Goal: Communication & Community: Participate in discussion

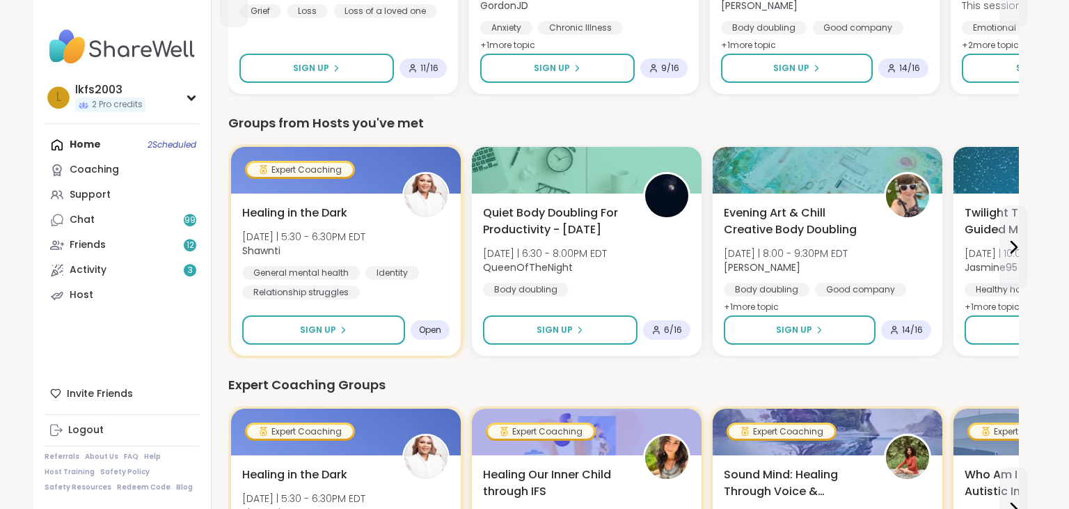
scroll to position [656, 0]
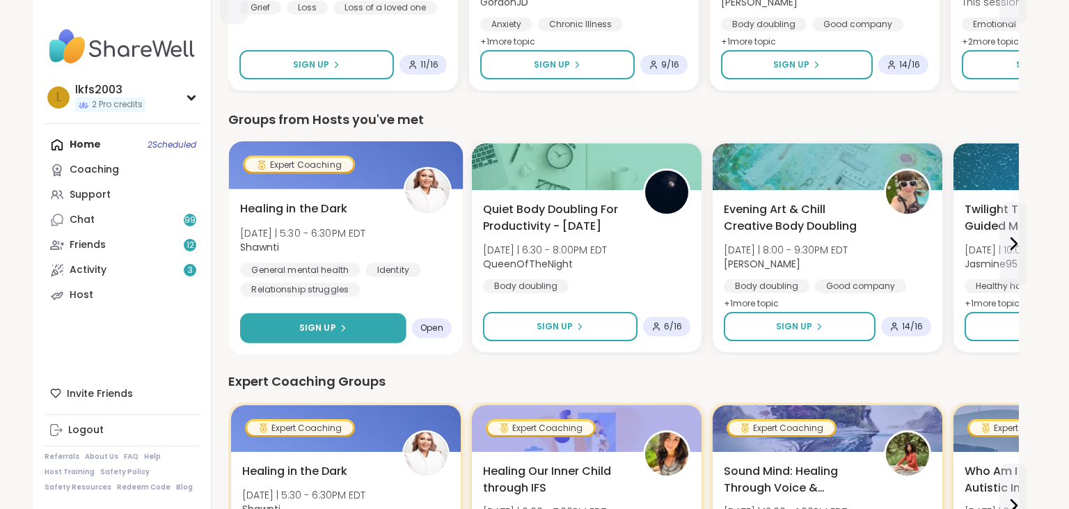
click at [368, 324] on button "Sign Up" at bounding box center [323, 328] width 166 height 30
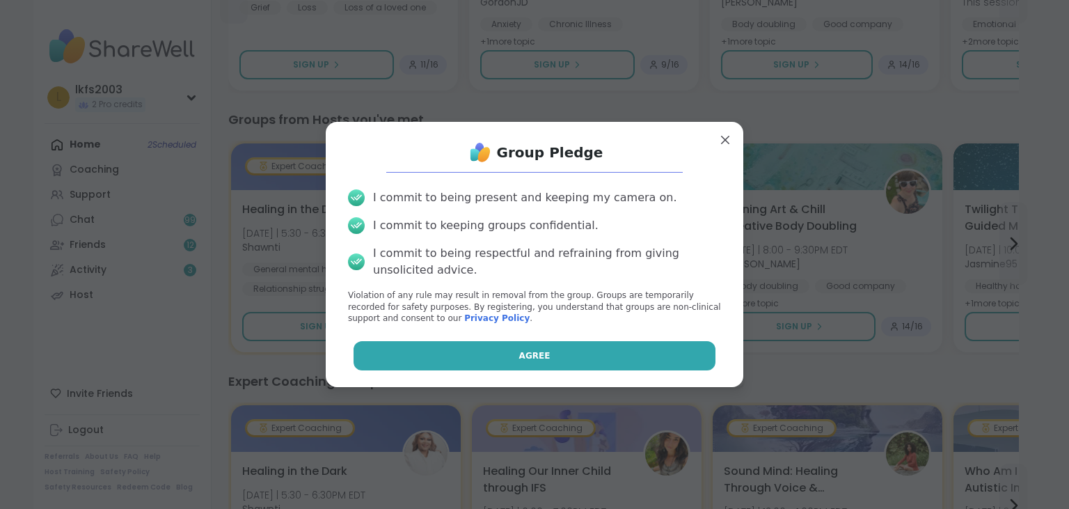
click at [421, 349] on button "Agree" at bounding box center [535, 355] width 363 height 29
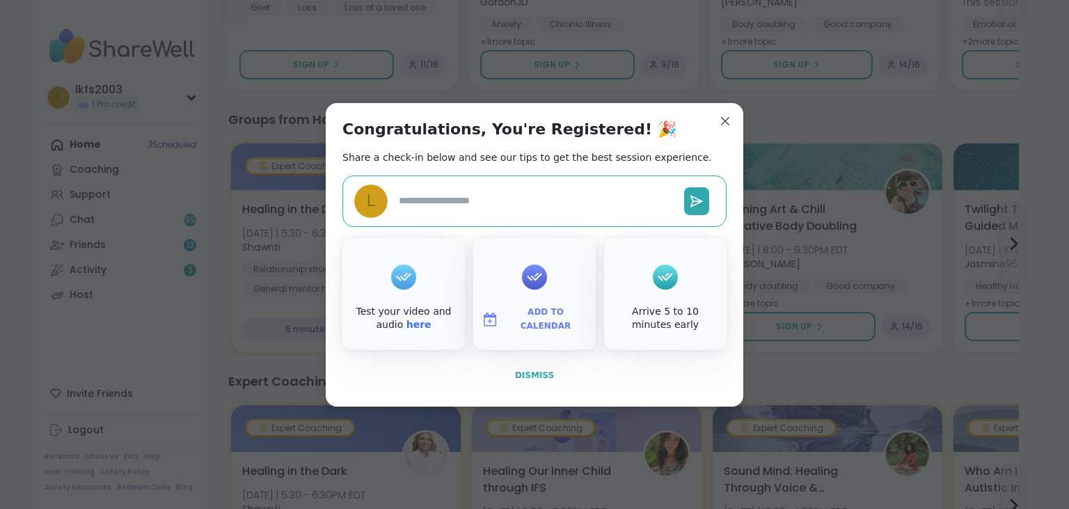
type textarea "*"
click at [514, 386] on button "Dismiss" at bounding box center [534, 374] width 384 height 29
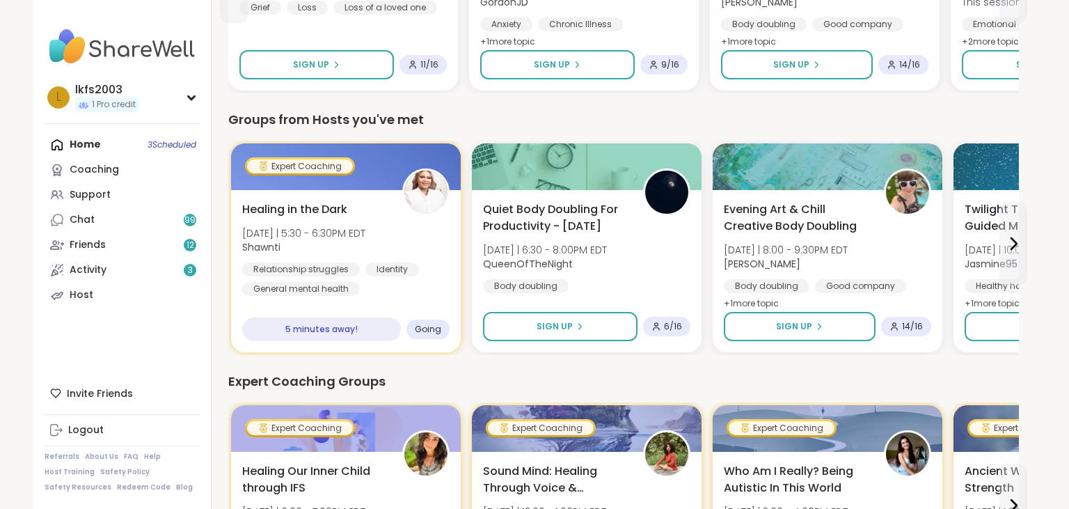
click at [166, 142] on div "Home 3 Scheduled Coaching Support Chat 99 Friends 12 Activity 3 Host" at bounding box center [122, 219] width 155 height 175
click at [90, 141] on div "Home 3 Scheduled Coaching Support Chat 99 Friends 12 Activity 3 Host" at bounding box center [122, 219] width 155 height 175
click at [84, 143] on div "Home 3 Scheduled Coaching Support Chat 99 Friends 12 Activity 3 Host" at bounding box center [122, 219] width 155 height 175
click at [90, 141] on div "Home 3 Scheduled Coaching Support Chat 99 Friends 12 Activity 3 Host" at bounding box center [122, 219] width 155 height 175
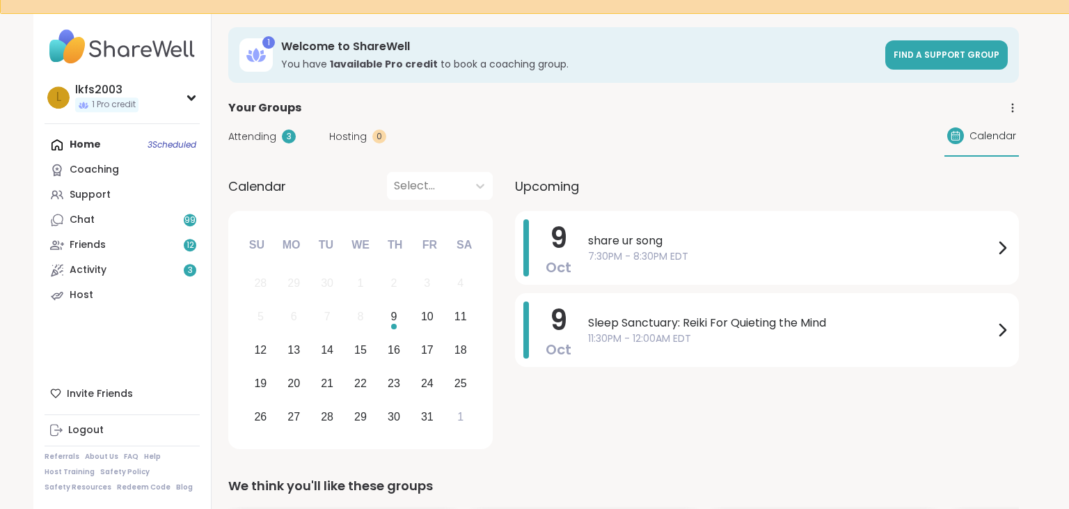
scroll to position [0, 0]
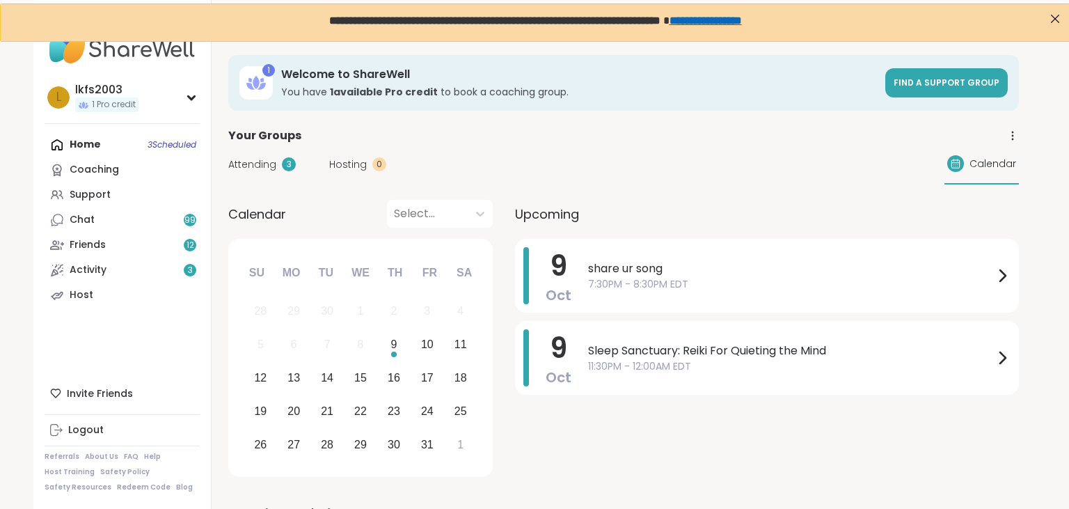
click at [830, 169] on div "Attending 3 Hosting 0 Calendar" at bounding box center [623, 164] width 791 height 40
click at [81, 143] on div "Home 3 Scheduled Coaching Support Chat 99 Friends 12 Activity 3 Host" at bounding box center [122, 219] width 155 height 175
click at [275, 160] on span "Attending" at bounding box center [252, 164] width 48 height 15
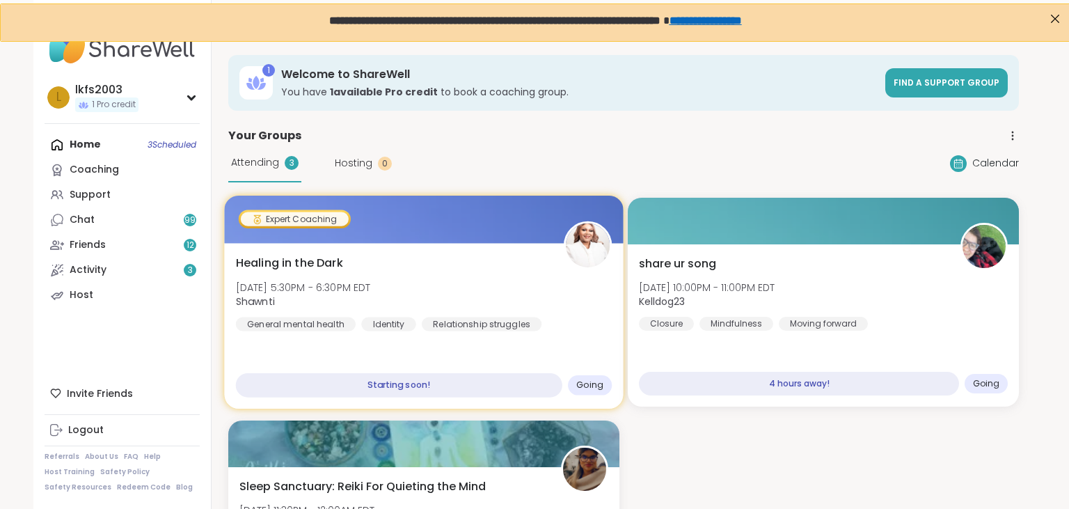
click at [587, 386] on span "Going" at bounding box center [589, 384] width 27 height 11
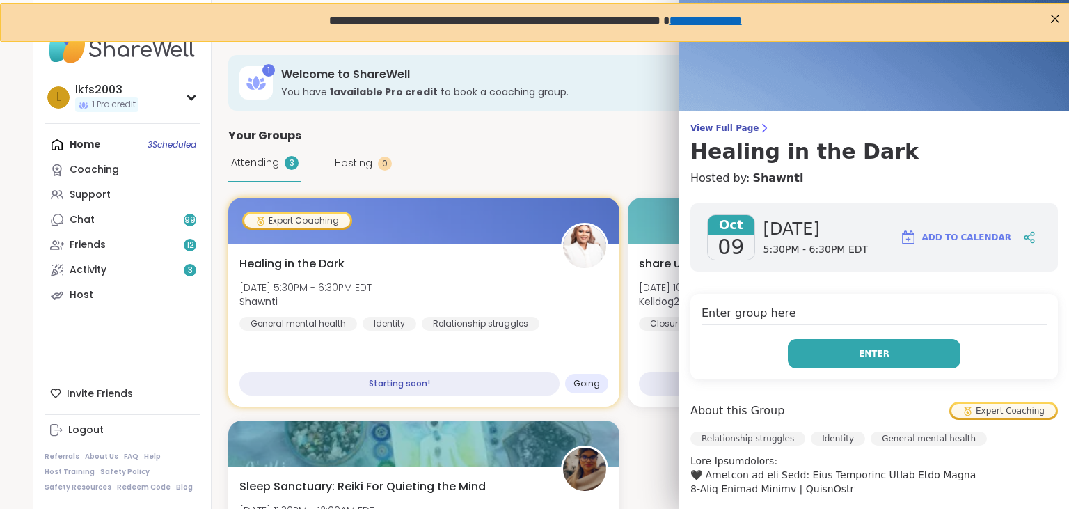
click at [897, 351] on button "Enter" at bounding box center [874, 353] width 173 height 29
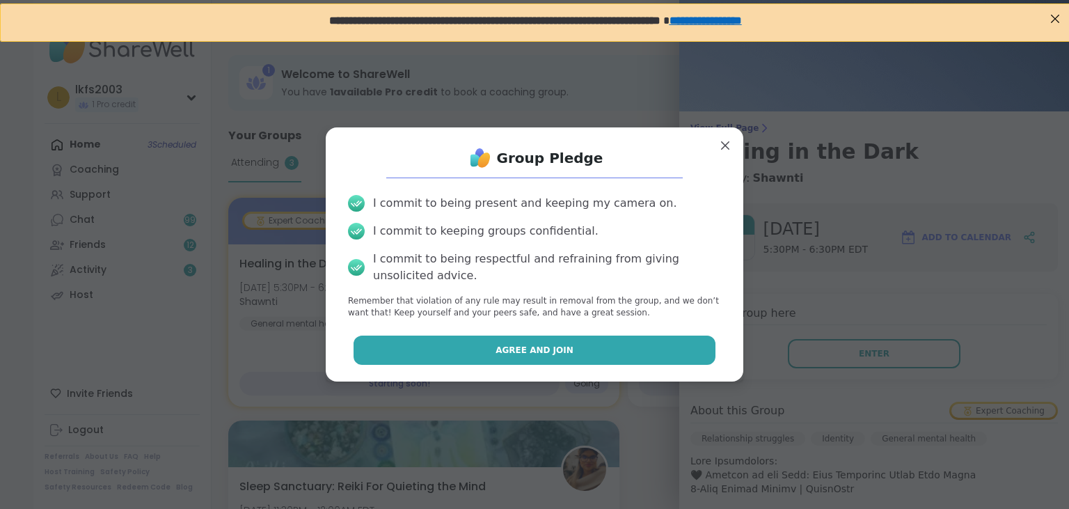
click at [703, 351] on button "Agree and Join" at bounding box center [535, 349] width 363 height 29
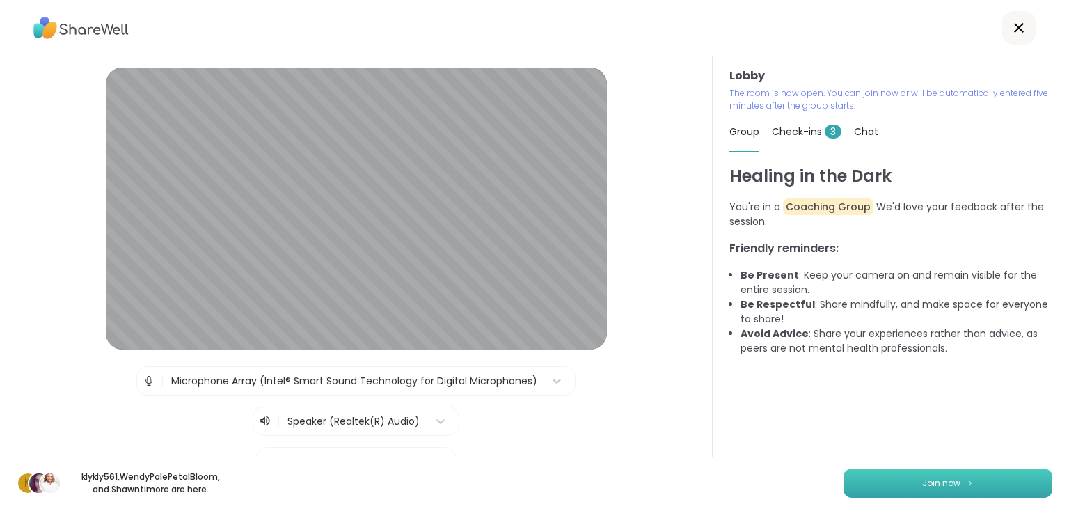
click at [1029, 480] on button "Join now" at bounding box center [947, 482] width 209 height 29
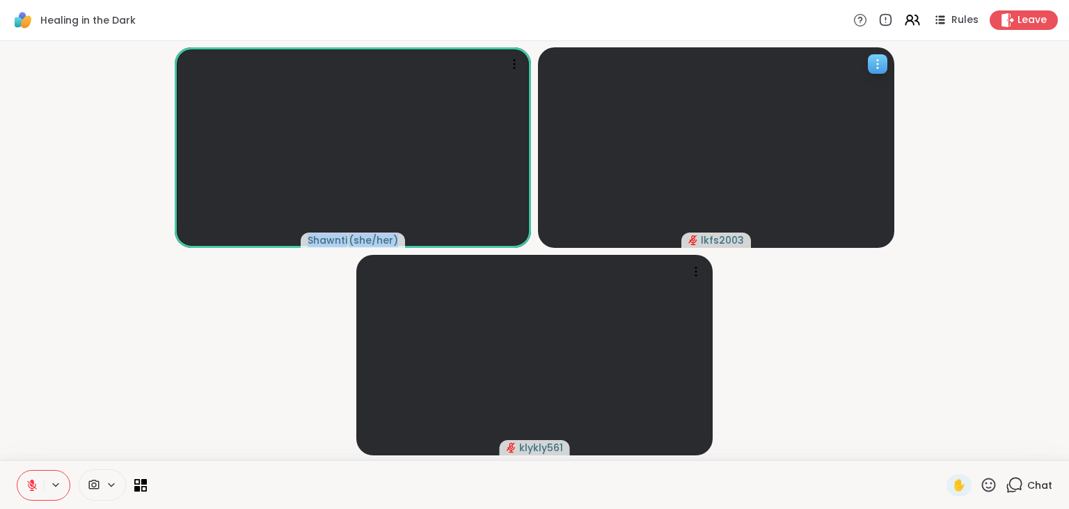
drag, startPoint x: 620, startPoint y: 192, endPoint x: 414, endPoint y: 193, distance: 206.0
click at [538, 193] on div "lkfs2003" at bounding box center [716, 147] width 356 height 200
click at [31, 484] on icon at bounding box center [32, 485] width 10 height 10
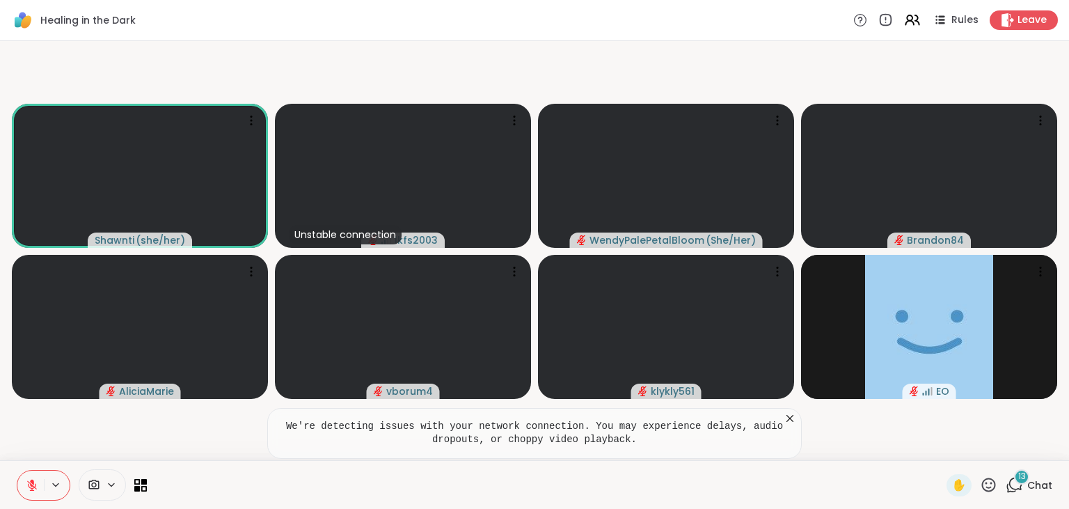
click at [64, 463] on div "✋ 13 Chat" at bounding box center [534, 484] width 1069 height 49
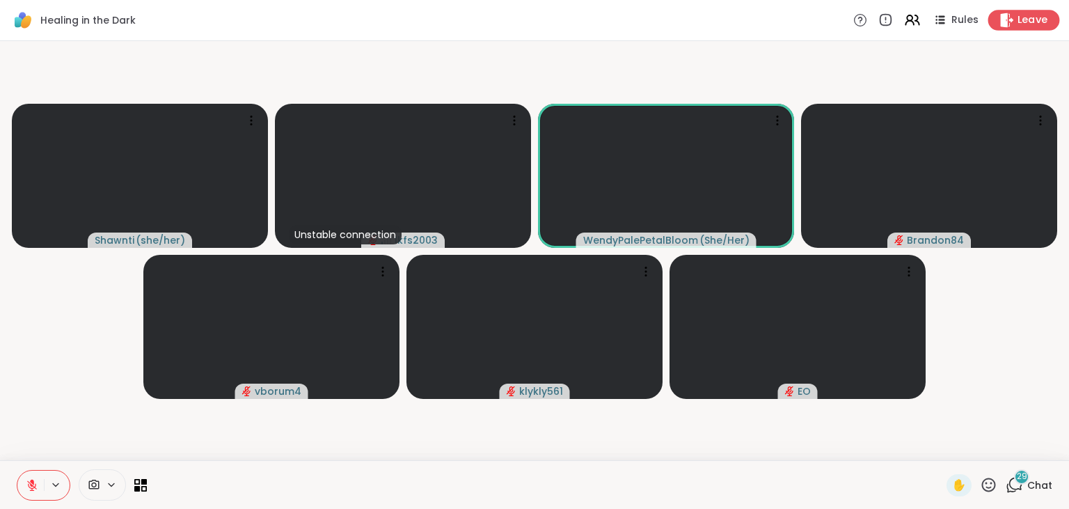
click at [1036, 17] on span "Leave" at bounding box center [1032, 20] width 31 height 15
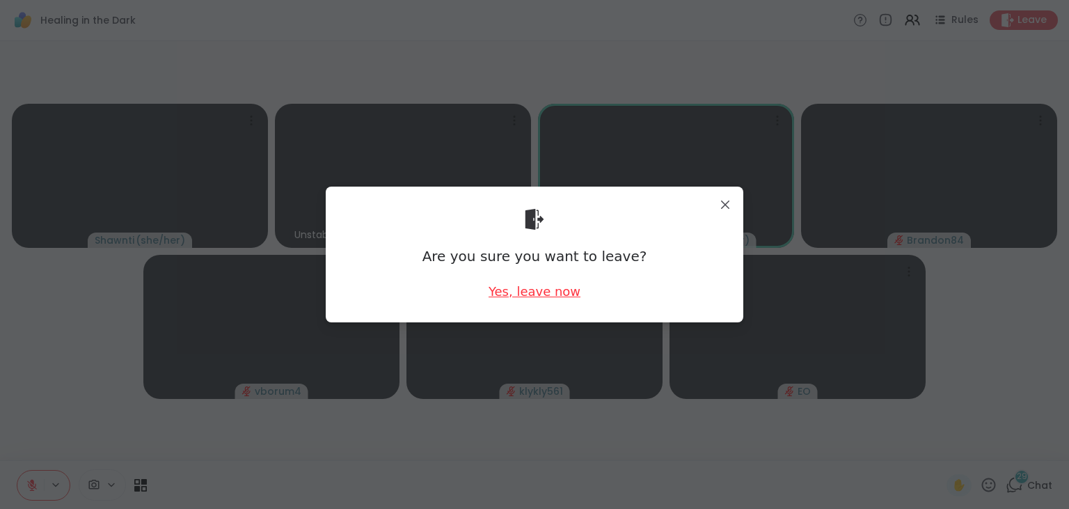
click at [525, 296] on div "Yes, leave now" at bounding box center [535, 291] width 92 height 17
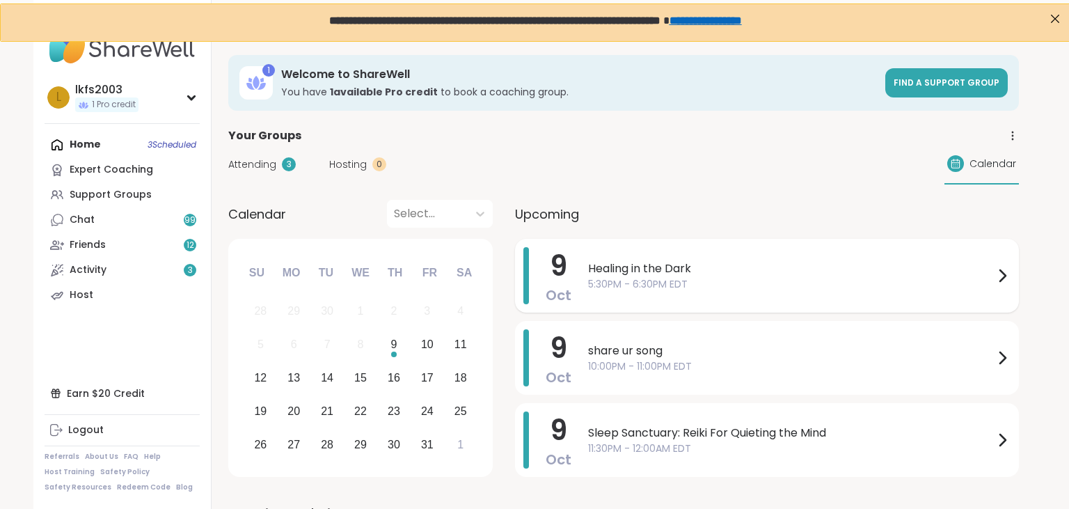
click at [710, 271] on span "Healing in the Dark" at bounding box center [791, 268] width 406 height 17
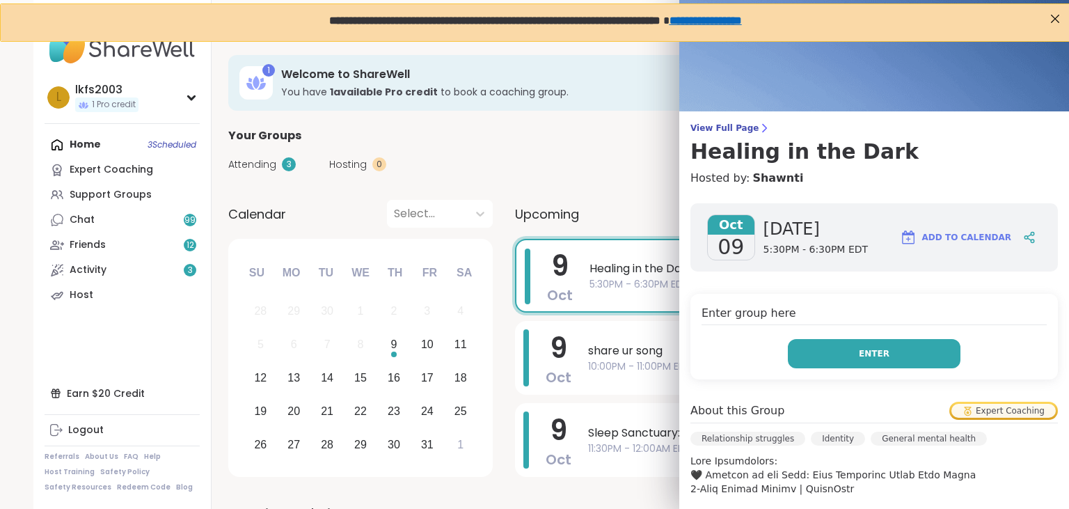
click at [826, 347] on button "Enter" at bounding box center [874, 353] width 173 height 29
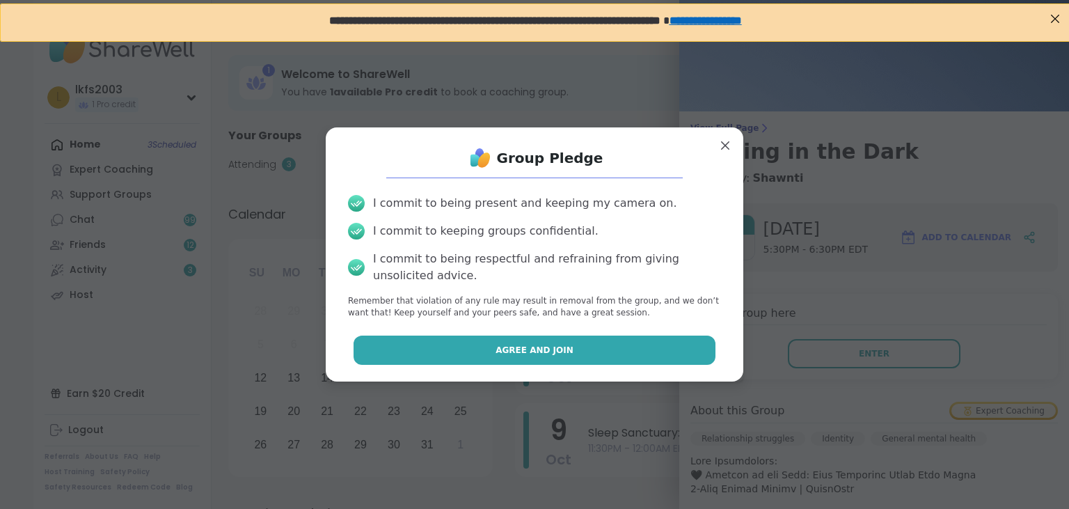
click at [660, 341] on button "Agree and Join" at bounding box center [535, 349] width 363 height 29
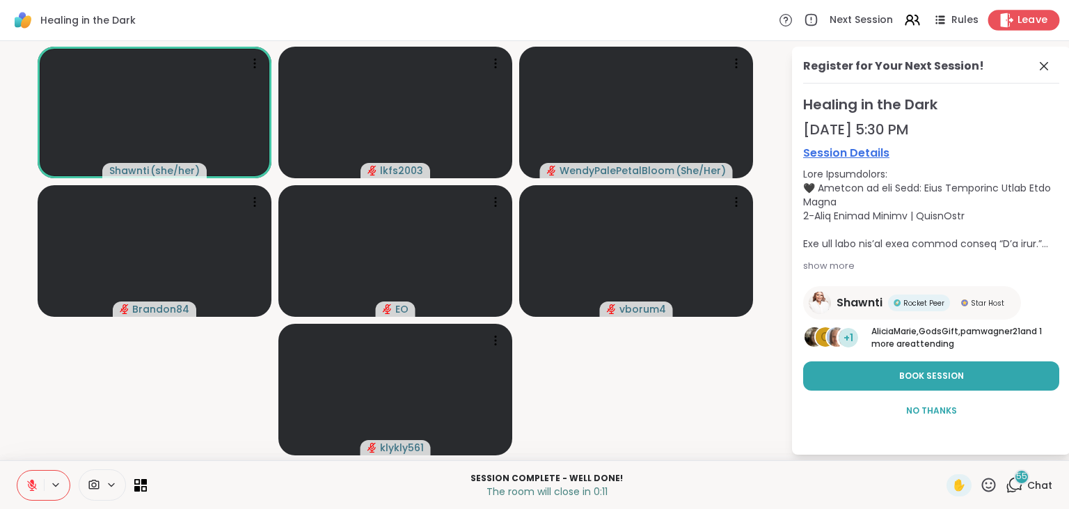
click at [1040, 17] on span "Leave" at bounding box center [1032, 20] width 31 height 15
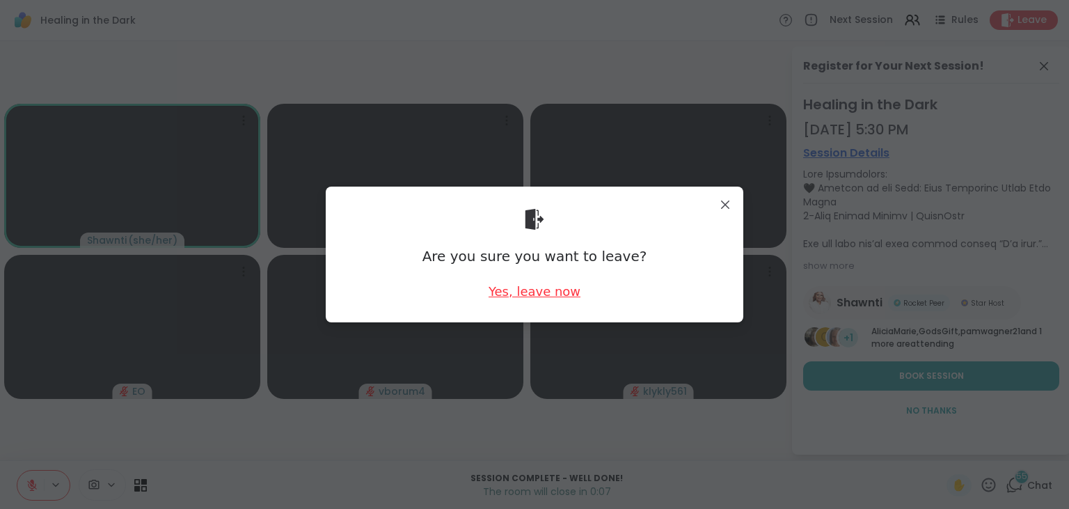
click at [541, 294] on div "Yes, leave now" at bounding box center [535, 291] width 92 height 17
